Goal: Check status: Check status

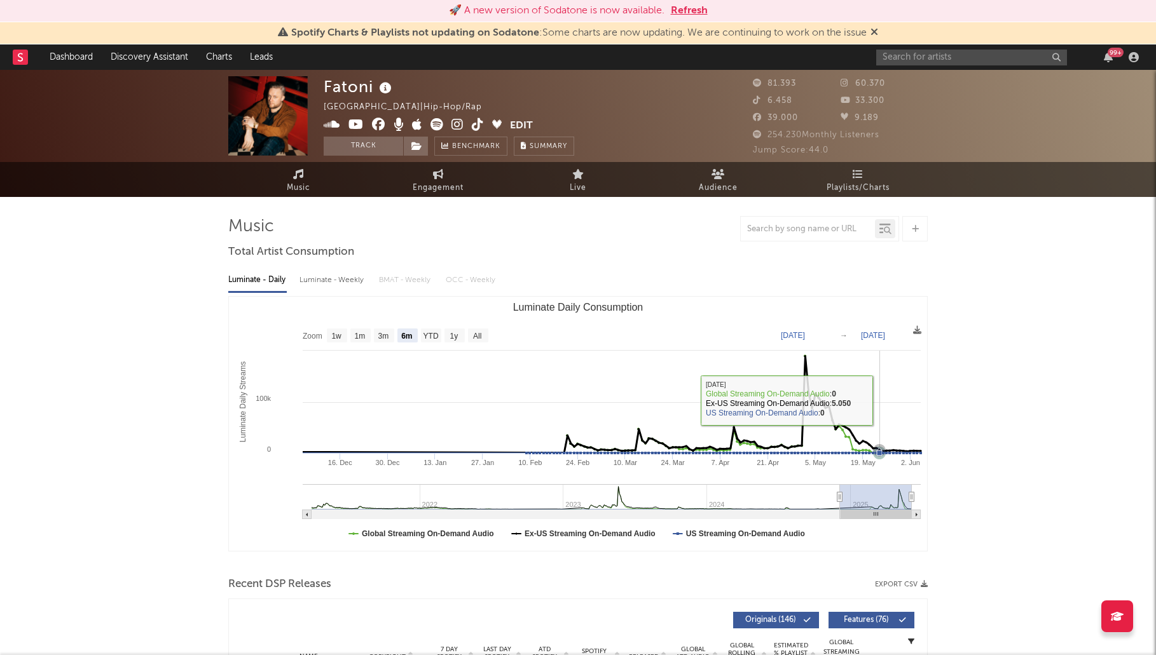
select select "6m"
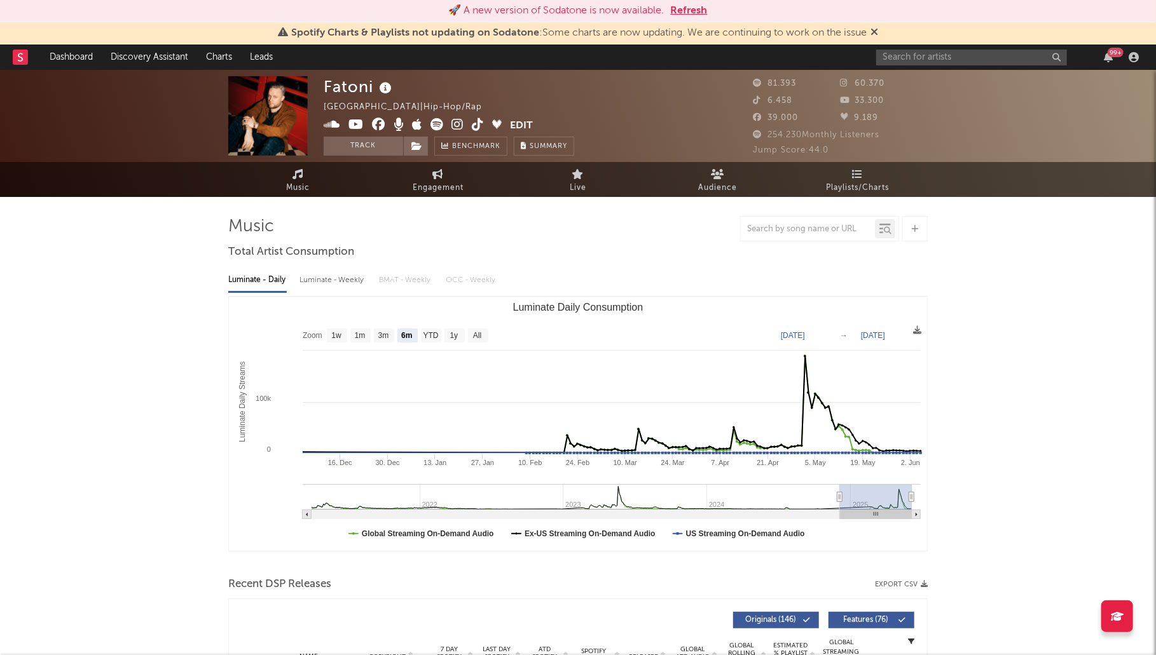
click at [681, 15] on button "Refresh" at bounding box center [689, 10] width 37 height 15
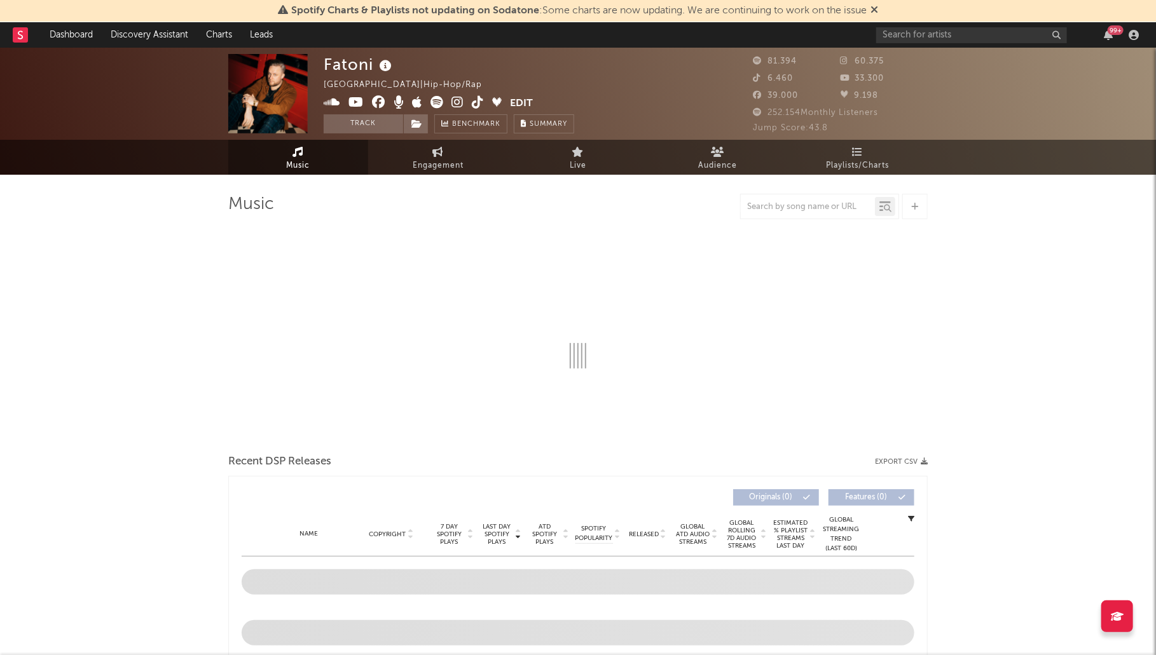
select select "6m"
